Goal: Navigation & Orientation: Find specific page/section

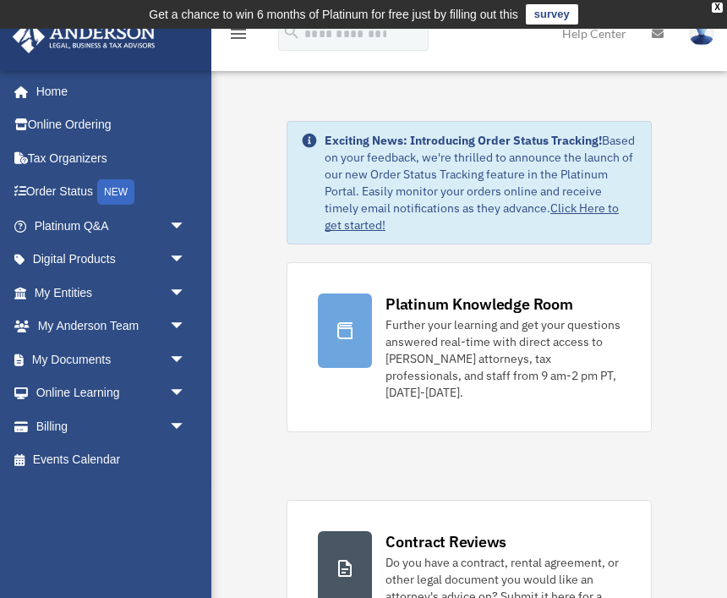
click at [158, 326] on link "My Anderson Team arrow_drop_down" at bounding box center [112, 327] width 200 height 34
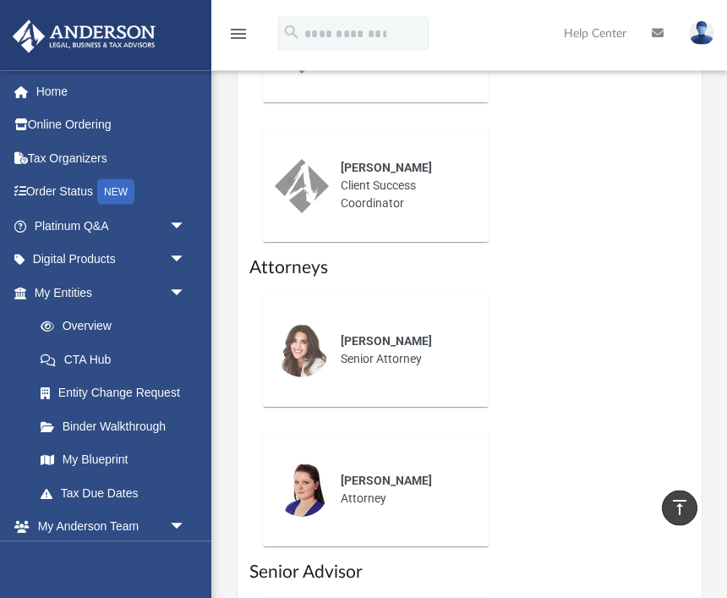
scroll to position [1191, 0]
click at [73, 312] on link "Overview" at bounding box center [118, 327] width 188 height 34
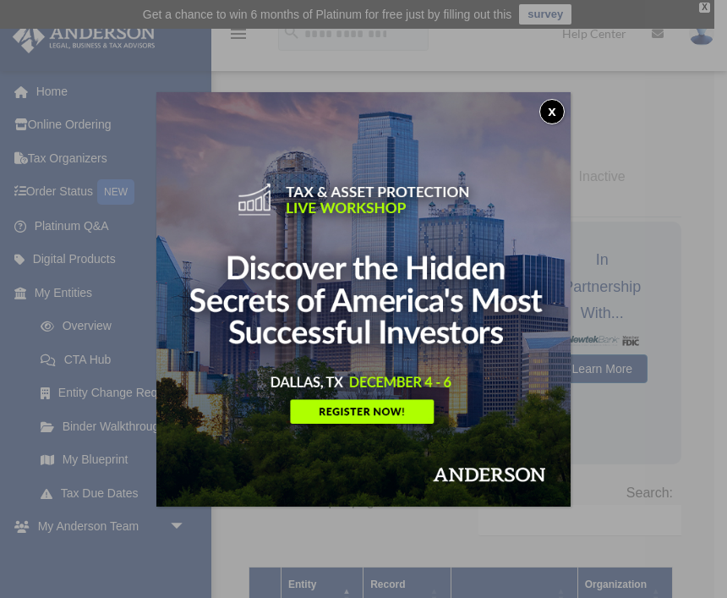
click at [557, 112] on button "x" at bounding box center [552, 111] width 25 height 25
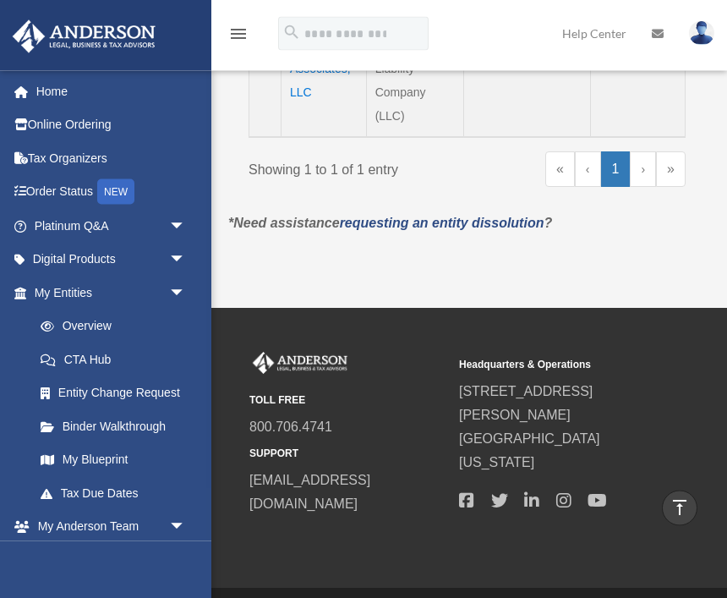
scroll to position [575, 0]
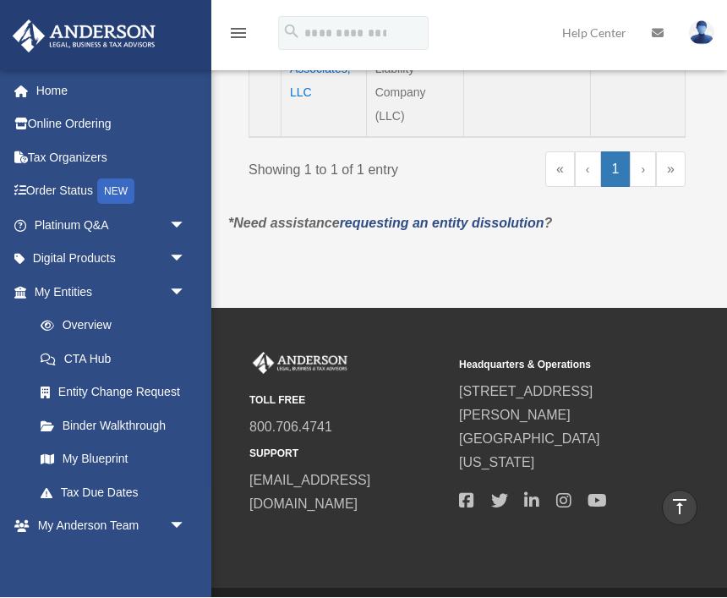
click at [59, 321] on span at bounding box center [56, 327] width 13 height 12
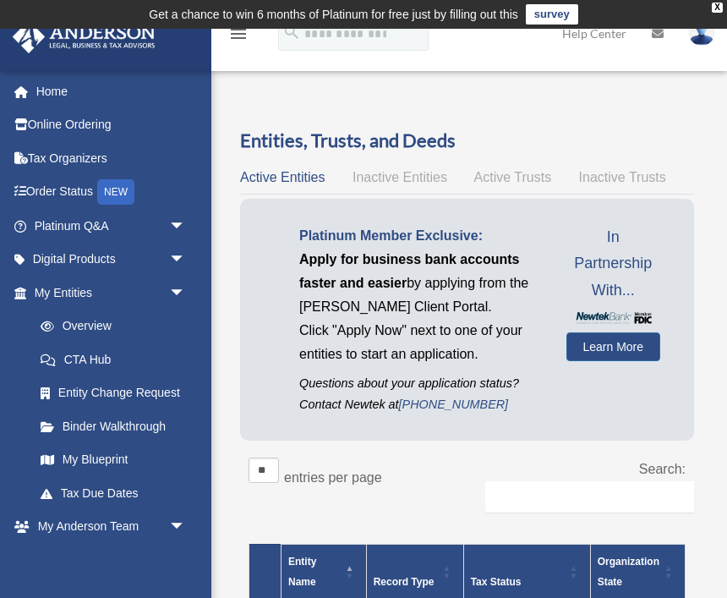
click at [74, 358] on link "CTA Hub" at bounding box center [113, 360] width 179 height 34
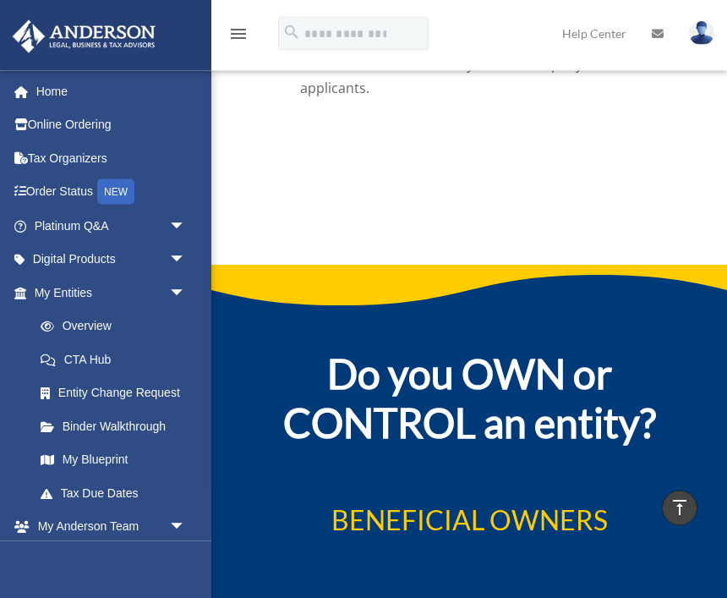
scroll to position [3156, 0]
click at [58, 422] on span at bounding box center [56, 427] width 13 height 12
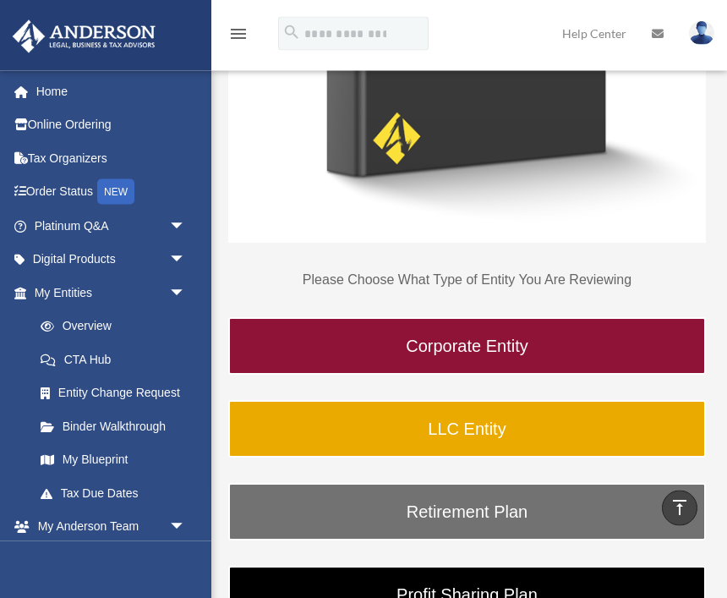
scroll to position [645, 0]
click at [630, 425] on link "LLC Entity" at bounding box center [467, 429] width 478 height 58
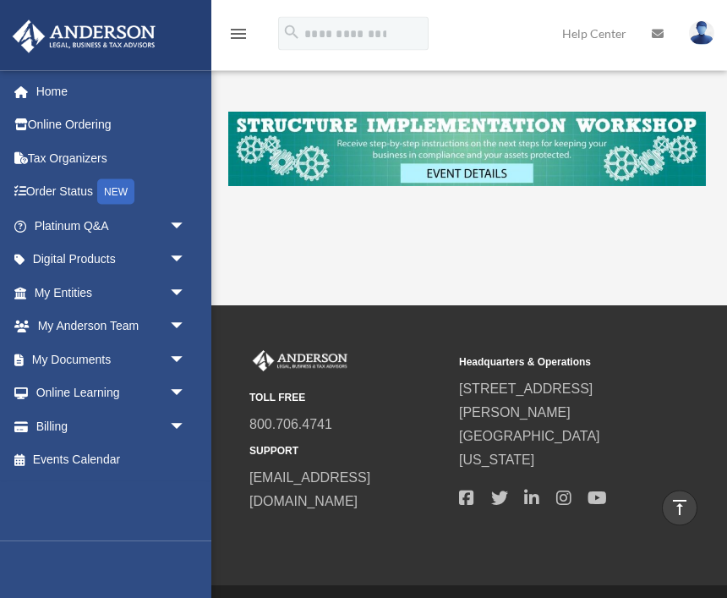
scroll to position [469, 0]
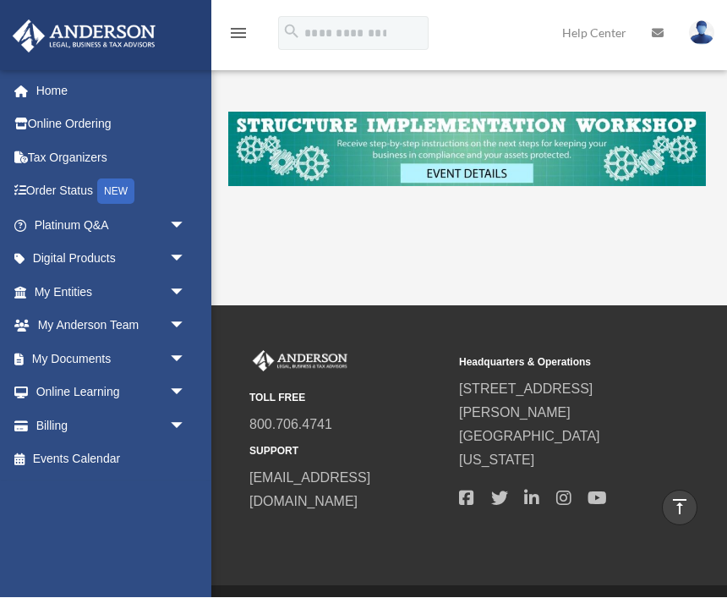
click at [46, 116] on link "Online Ordering" at bounding box center [112, 125] width 200 height 34
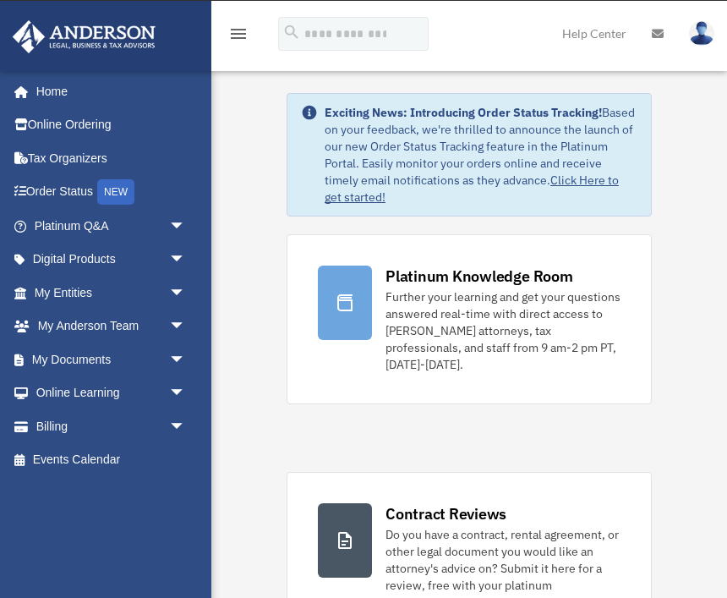
scroll to position [30, 0]
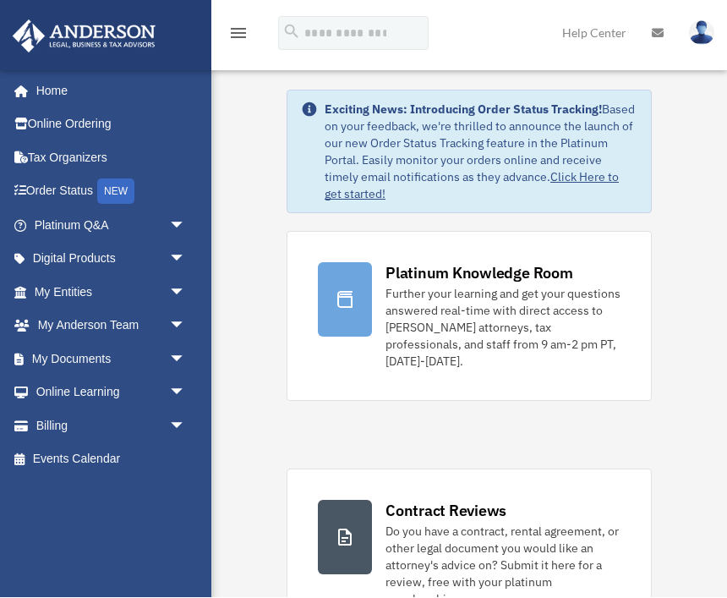
click at [529, 309] on div "Further your learning and get your questions answered real-time with direct acc…" at bounding box center [503, 328] width 235 height 85
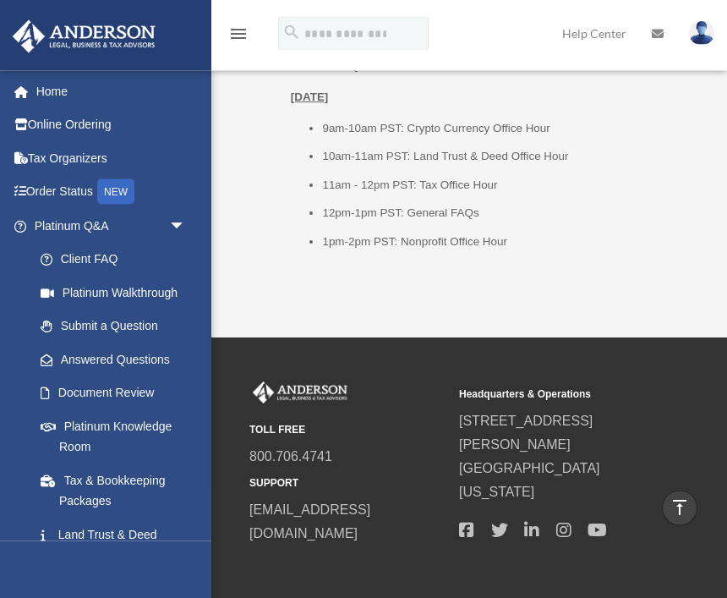
scroll to position [2684, 0]
click at [124, 536] on link "Land Trust & Deed Forum" at bounding box center [118, 545] width 188 height 54
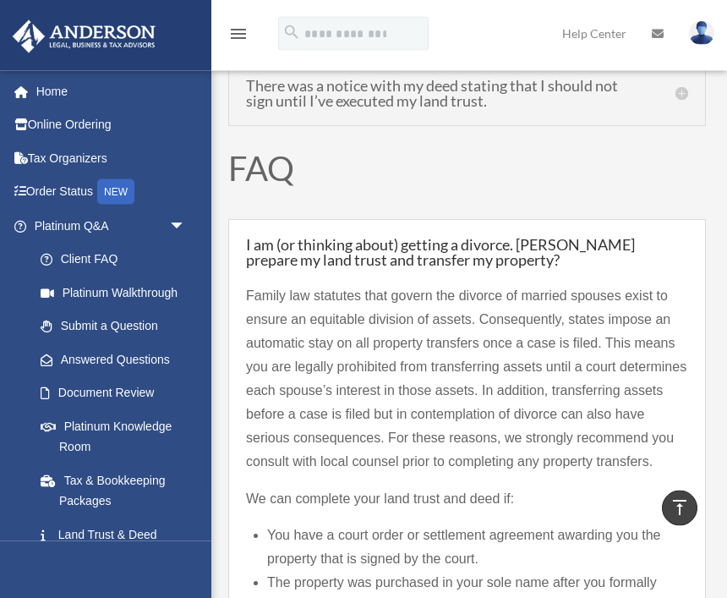
scroll to position [3781, 0]
click at [137, 429] on link "Platinum Knowledge Room" at bounding box center [118, 436] width 188 height 54
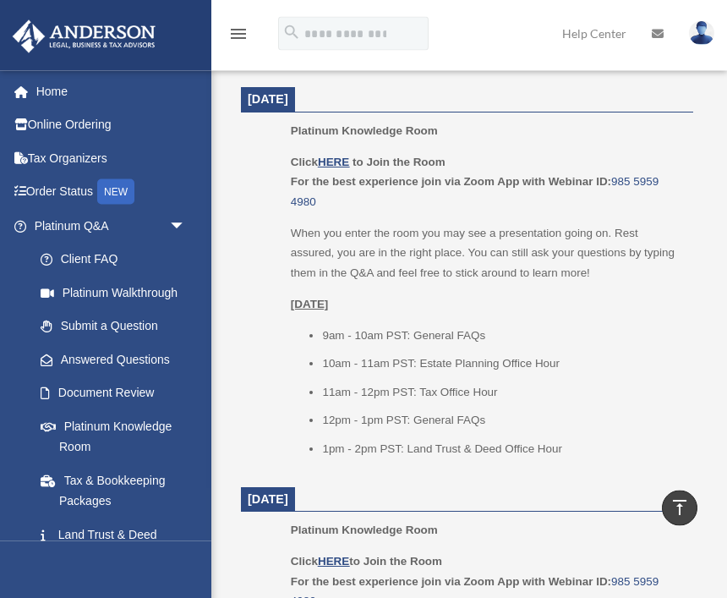
scroll to position [1670, 0]
click at [129, 393] on link "Document Review" at bounding box center [118, 393] width 188 height 34
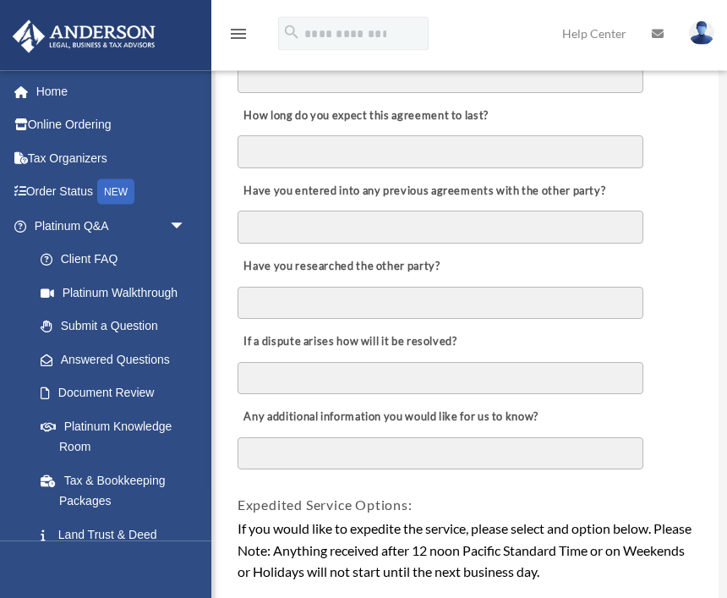
scroll to position [805, 0]
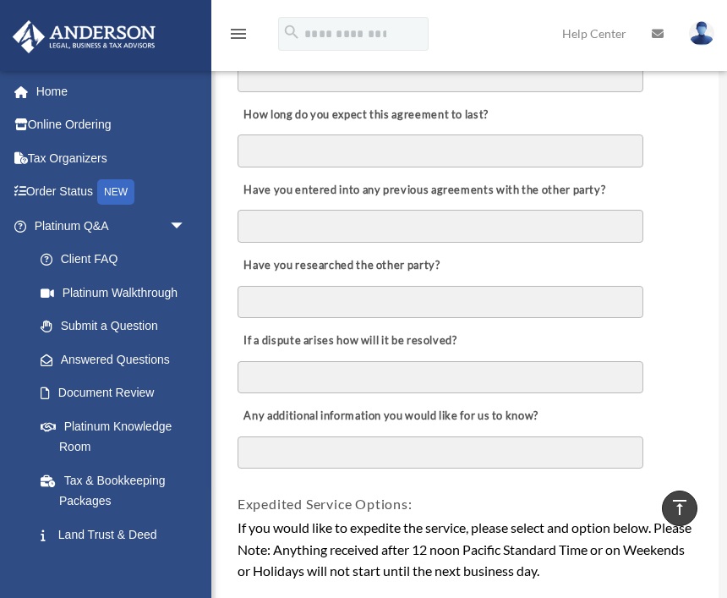
click at [154, 359] on link "Answered Questions" at bounding box center [118, 360] width 188 height 34
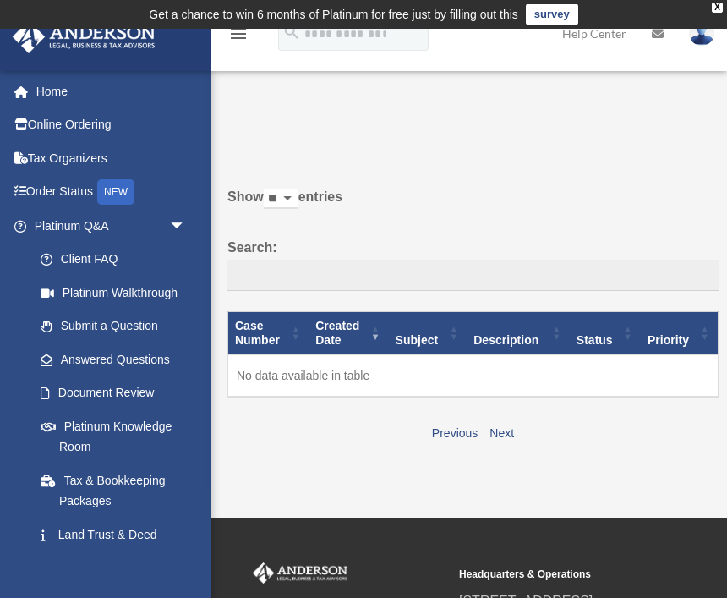
click at [157, 292] on link "Platinum Walkthrough" at bounding box center [113, 293] width 179 height 34
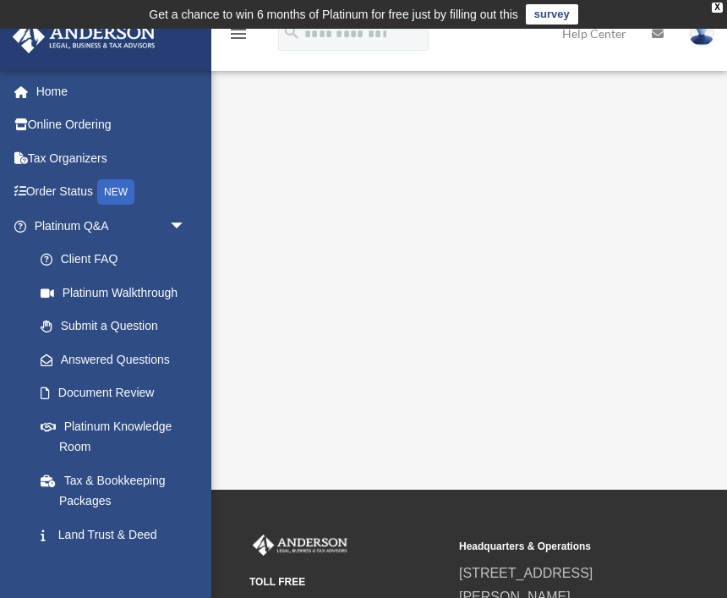
click at [119, 254] on link "Client FAQ" at bounding box center [118, 260] width 188 height 34
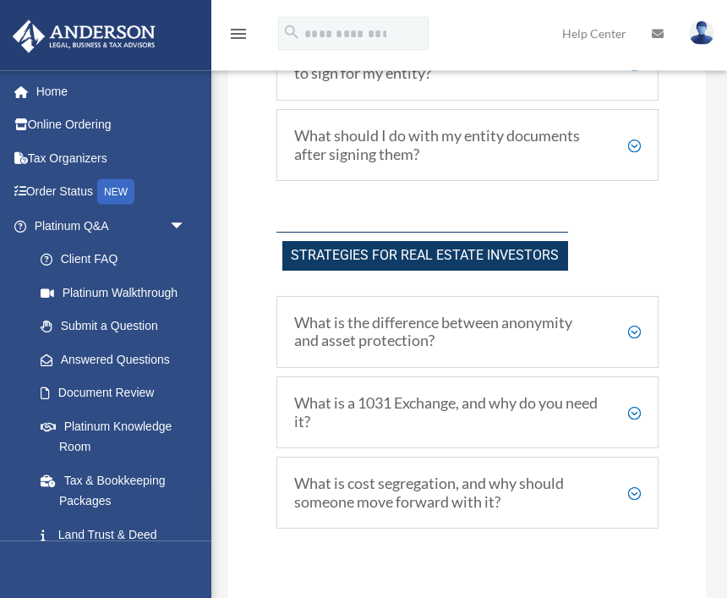
scroll to position [3892, 0]
click at [80, 195] on link "Order Status NEW" at bounding box center [112, 192] width 200 height 35
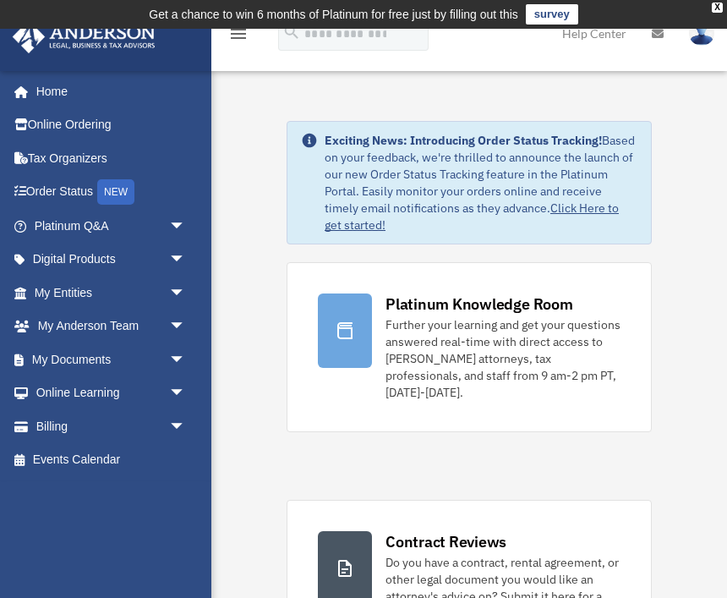
click at [90, 190] on link "Order Status NEW" at bounding box center [112, 192] width 200 height 35
click at [55, 82] on link "Home" at bounding box center [107, 91] width 191 height 34
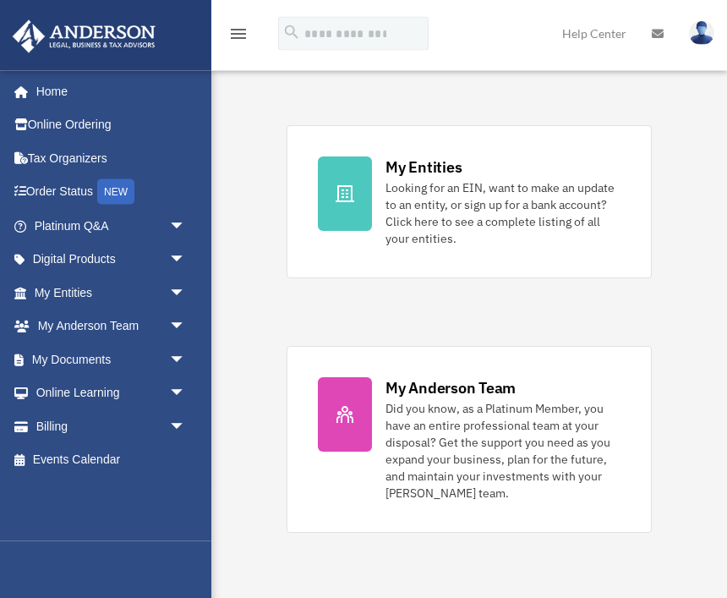
scroll to position [619, 0]
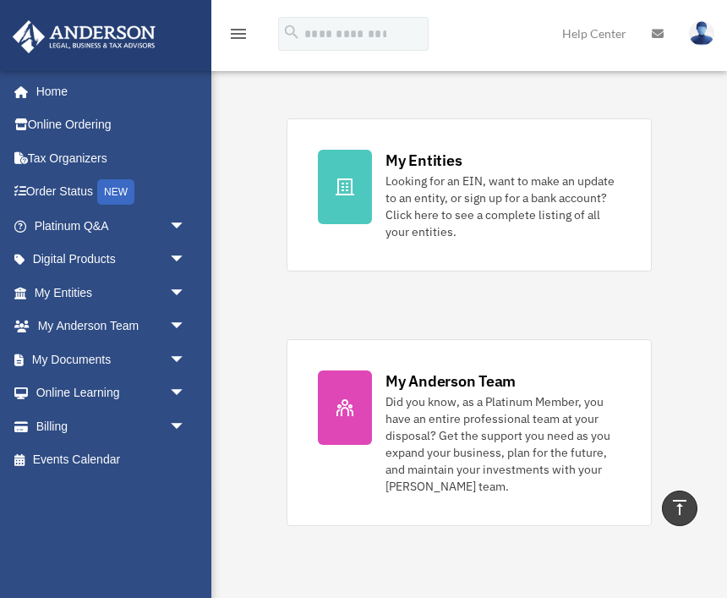
click at [496, 375] on div "My Anderson Team Did you know, as a Platinum Member, you have an entire profess…" at bounding box center [503, 432] width 235 height 124
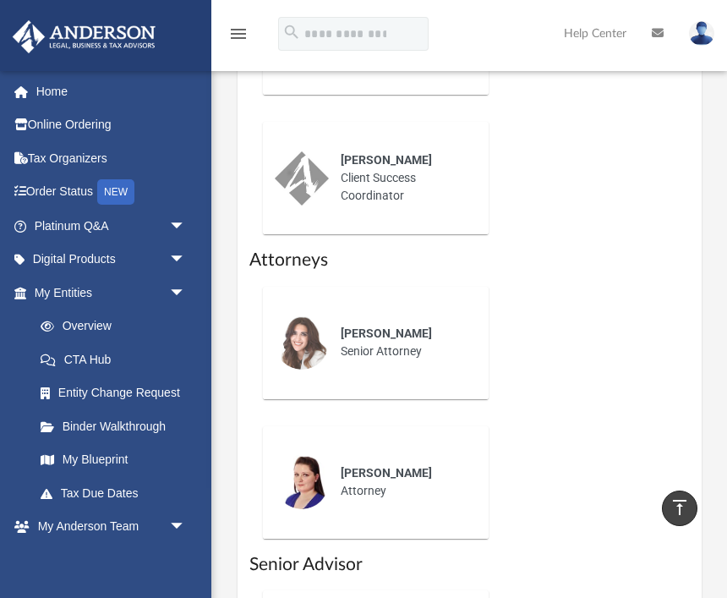
scroll to position [1178, 0]
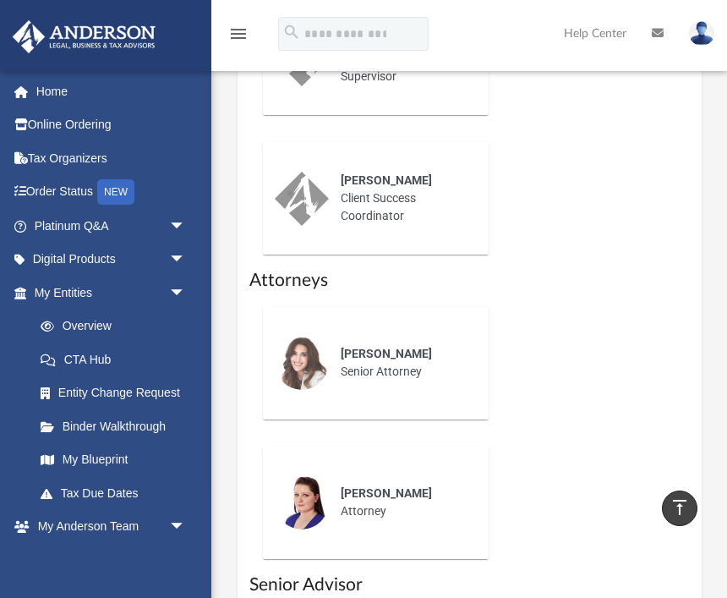
click at [173, 519] on span "arrow_drop_down" at bounding box center [186, 527] width 34 height 35
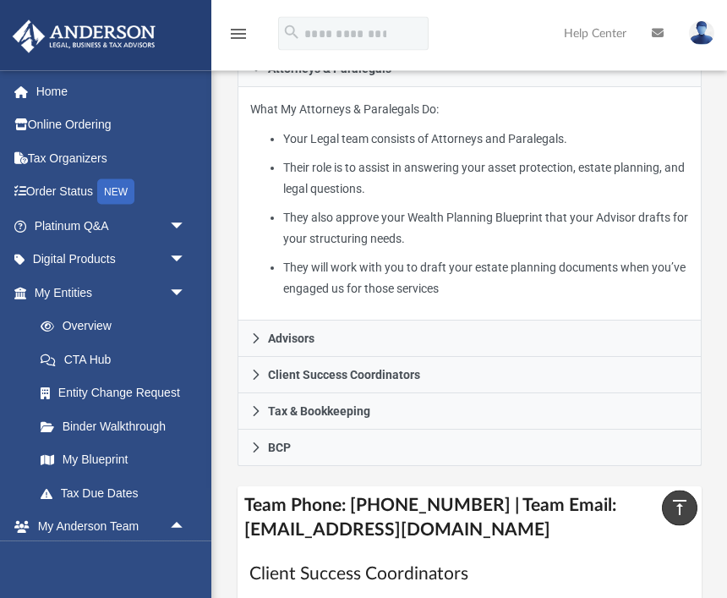
scroll to position [586, 0]
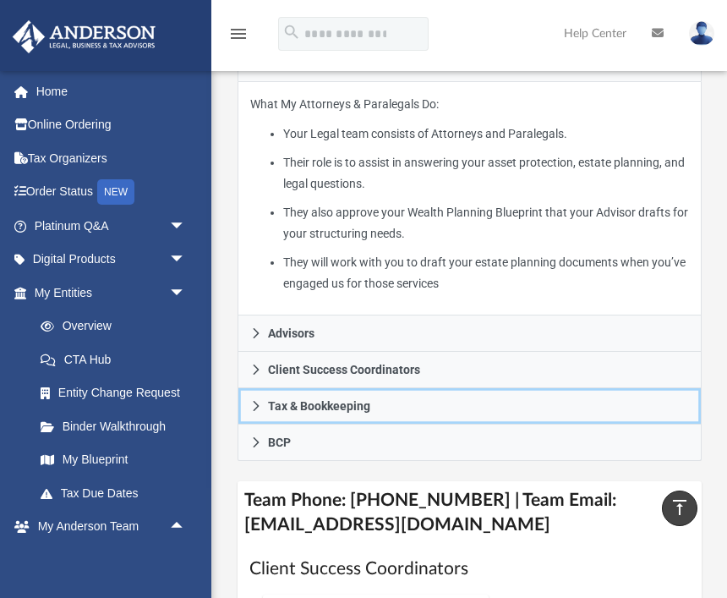
click at [610, 388] on link "Tax & Bookkeeping" at bounding box center [470, 406] width 464 height 36
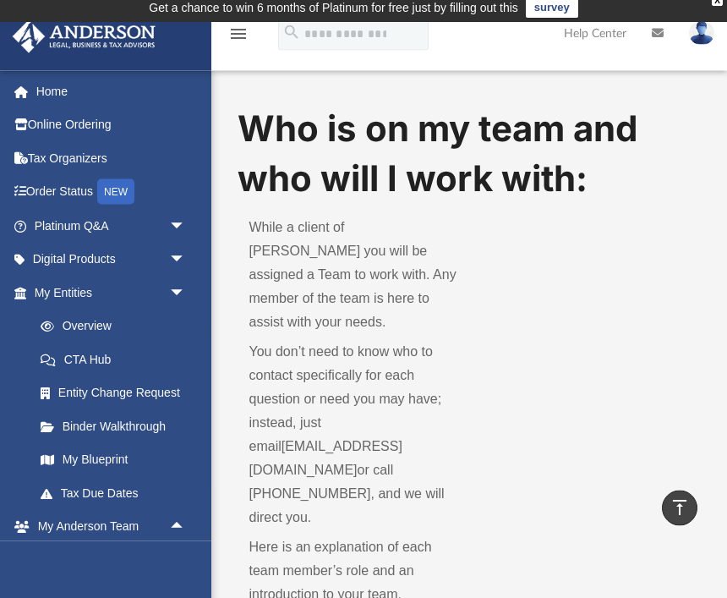
scroll to position [7, 0]
click at [703, 36] on img at bounding box center [701, 33] width 25 height 25
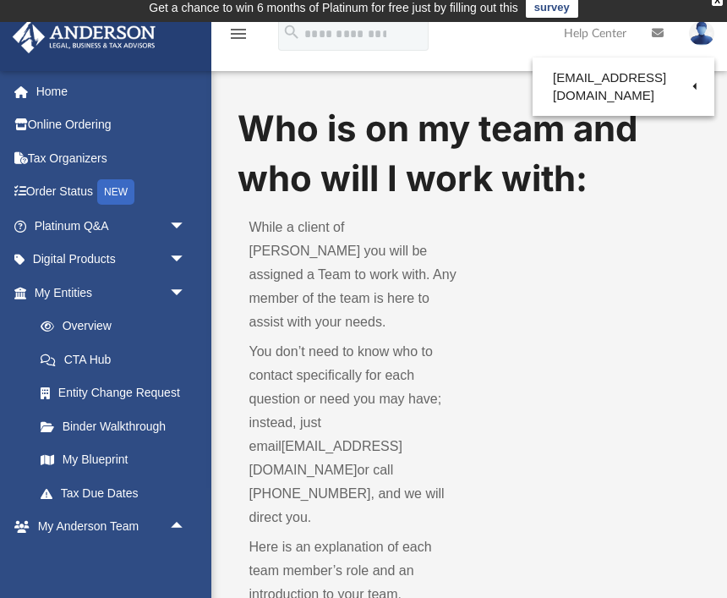
click at [672, 247] on div "Who is on my team and who will I work with: While a client of Anderson you will…" at bounding box center [470, 364] width 464 height 520
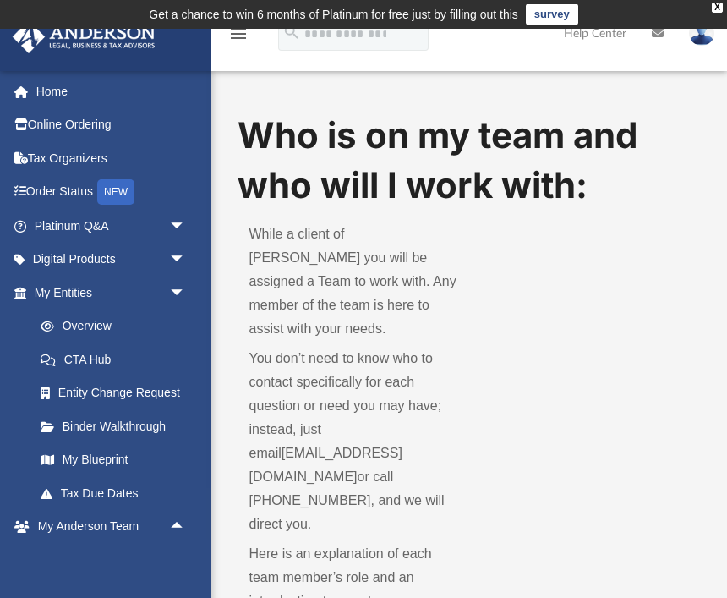
click at [166, 77] on link "Home" at bounding box center [112, 91] width 200 height 34
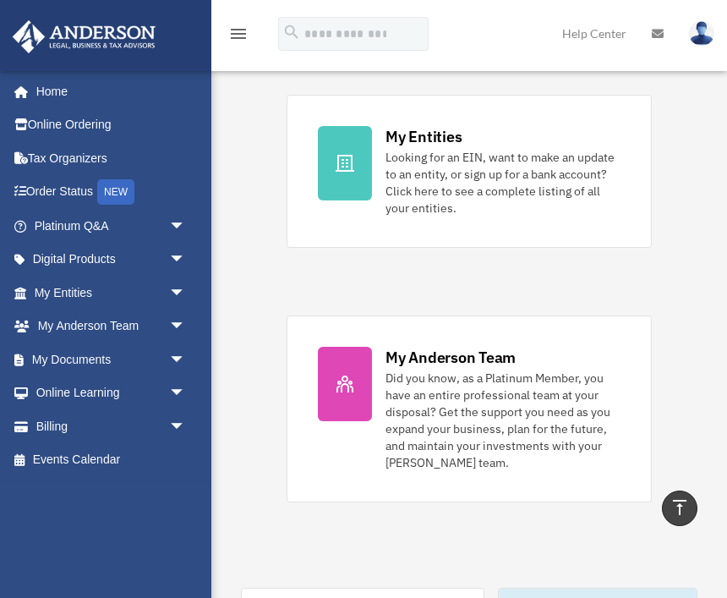
scroll to position [641, 0]
